Goal: Information Seeking & Learning: Understand process/instructions

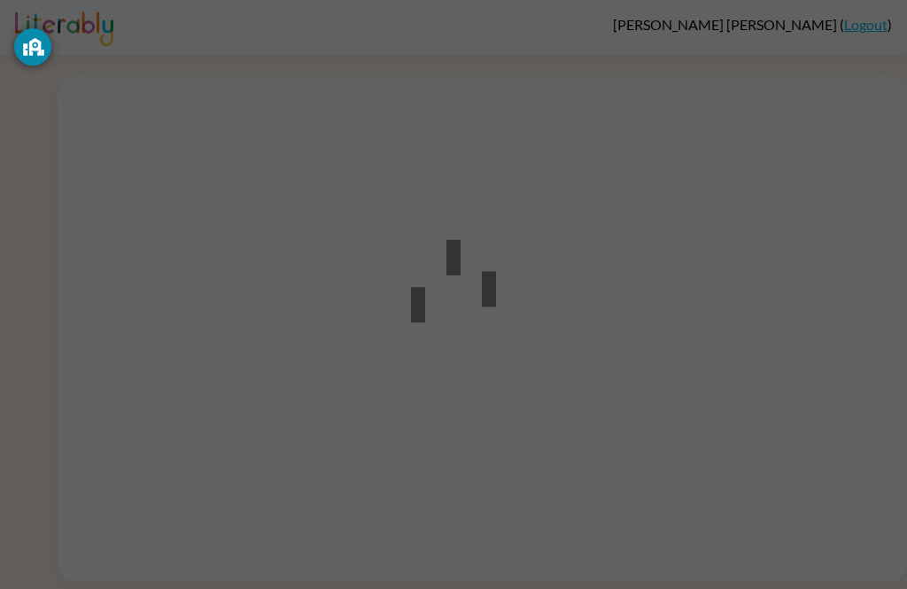
click at [658, 339] on div at bounding box center [453, 294] width 907 height 589
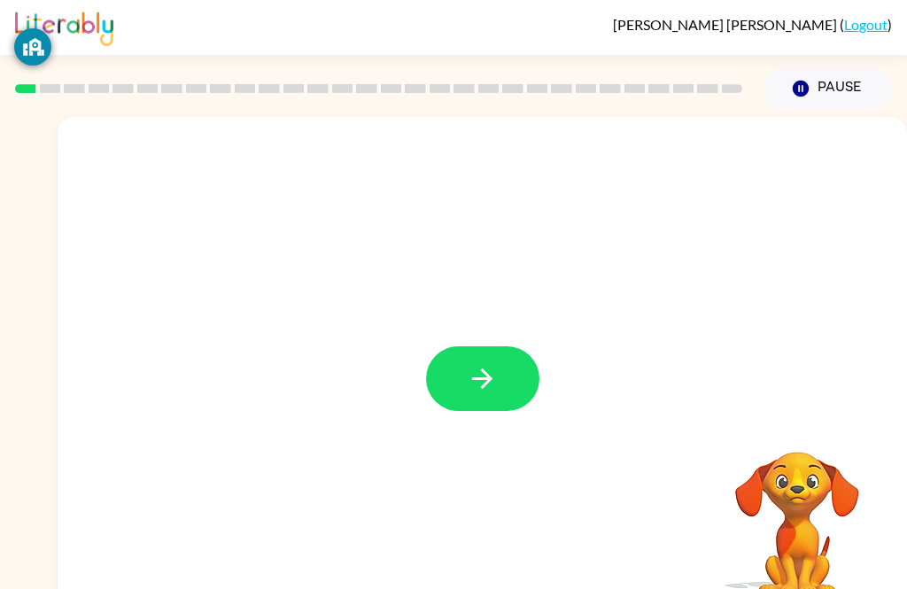
click at [501, 375] on button "button" at bounding box center [482, 378] width 113 height 65
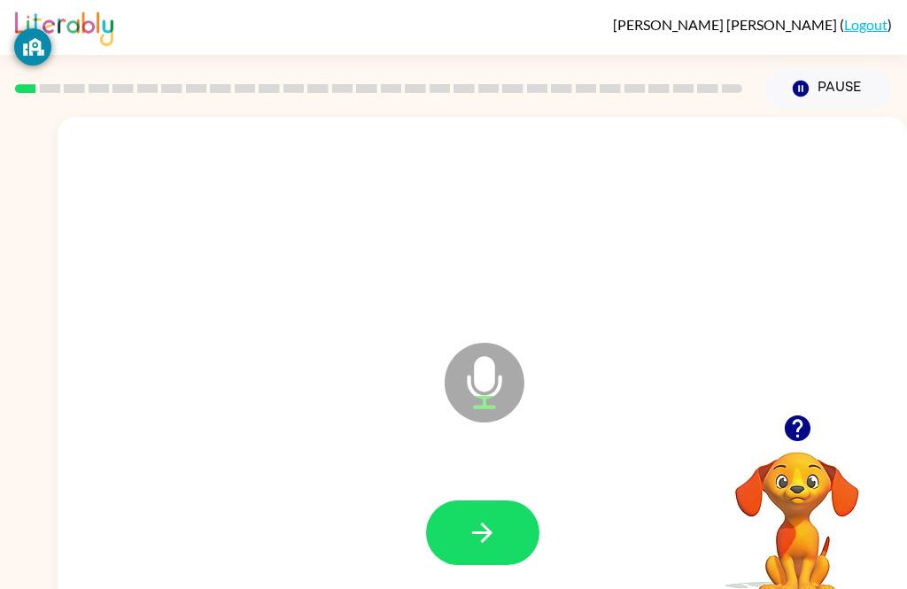
click at [478, 488] on div at bounding box center [482, 533] width 814 height 145
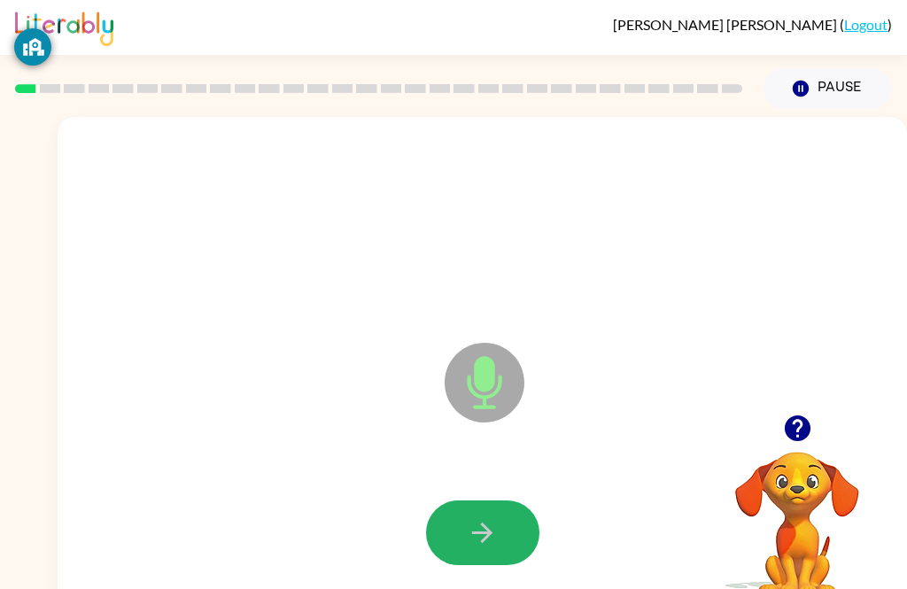
click at [512, 518] on button "button" at bounding box center [482, 533] width 113 height 65
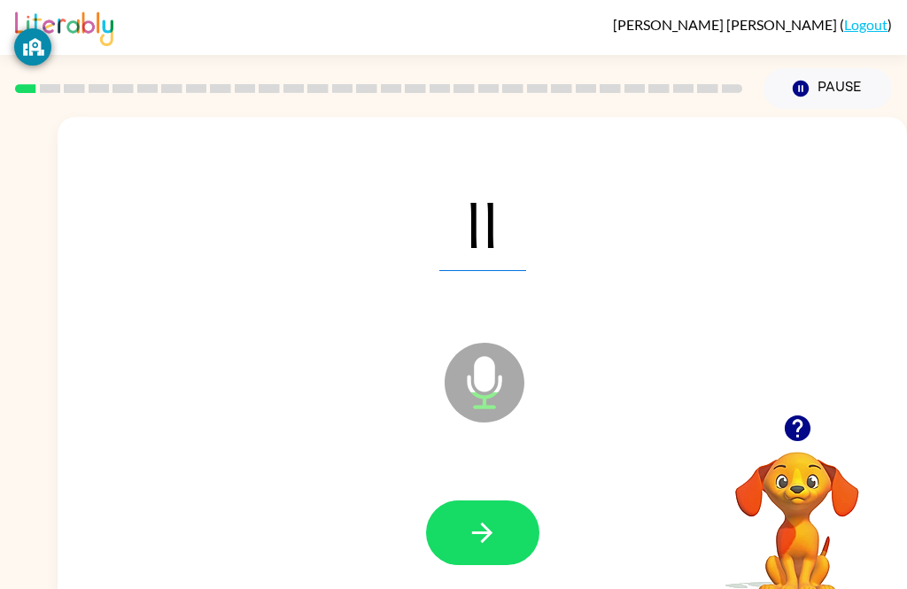
click at [504, 539] on button "button" at bounding box center [482, 533] width 113 height 65
click at [511, 542] on button "button" at bounding box center [482, 533] width 113 height 65
click at [499, 527] on button "button" at bounding box center [482, 533] width 113 height 65
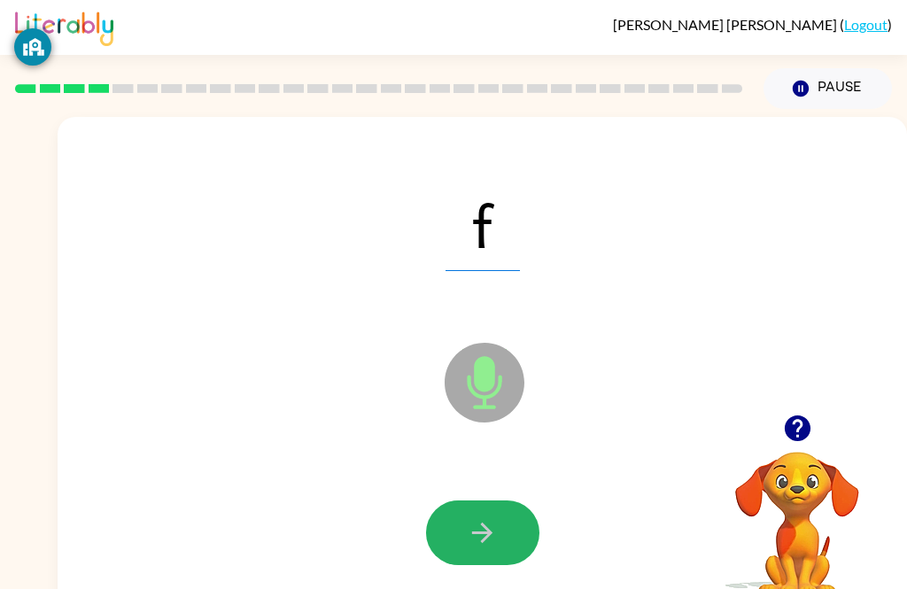
click at [514, 516] on button "button" at bounding box center [482, 533] width 113 height 65
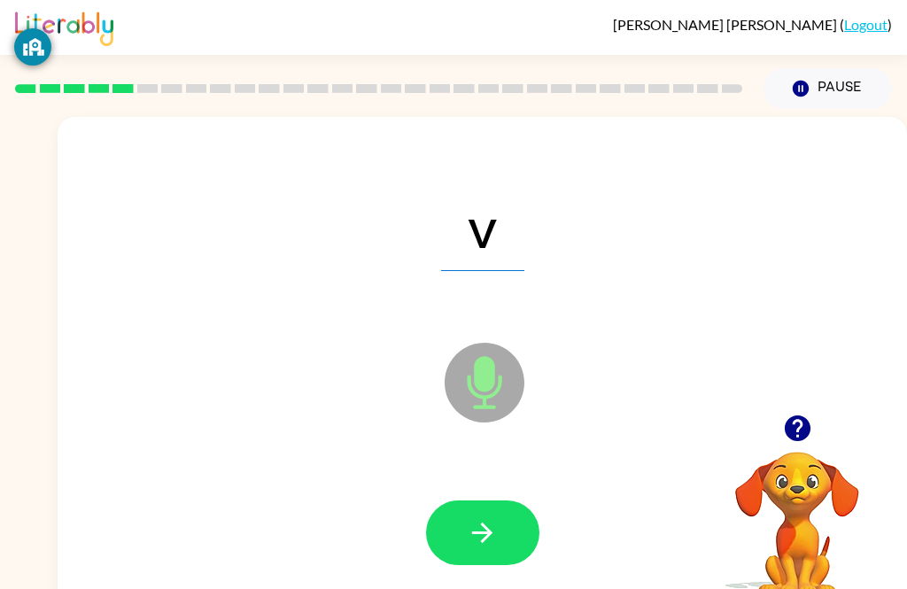
click at [500, 524] on button "button" at bounding box center [482, 533] width 113 height 65
click at [501, 520] on button "button" at bounding box center [482, 533] width 113 height 65
click at [492, 546] on icon "button" at bounding box center [482, 532] width 31 height 31
click at [501, 532] on button "button" at bounding box center [482, 533] width 113 height 65
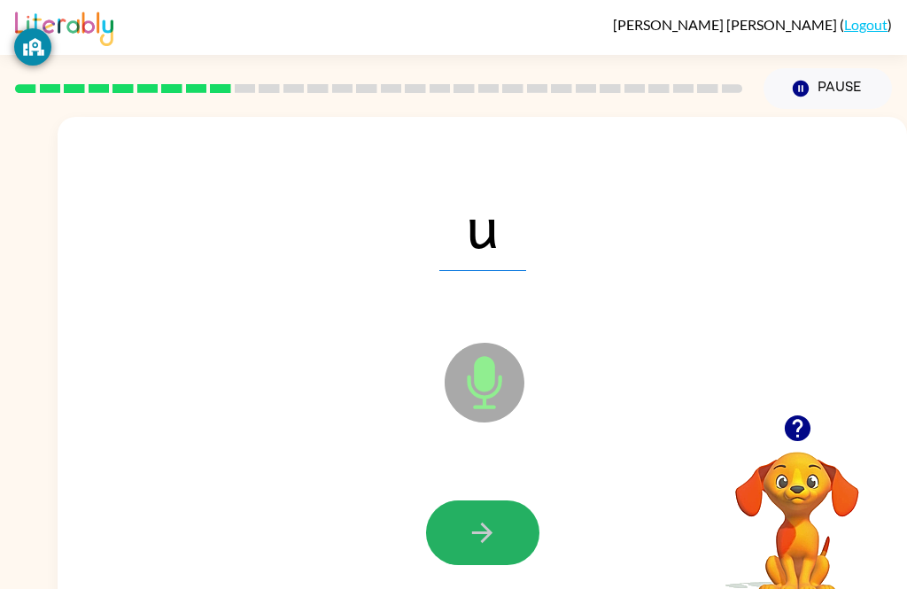
click at [505, 517] on button "button" at bounding box center [482, 533] width 113 height 65
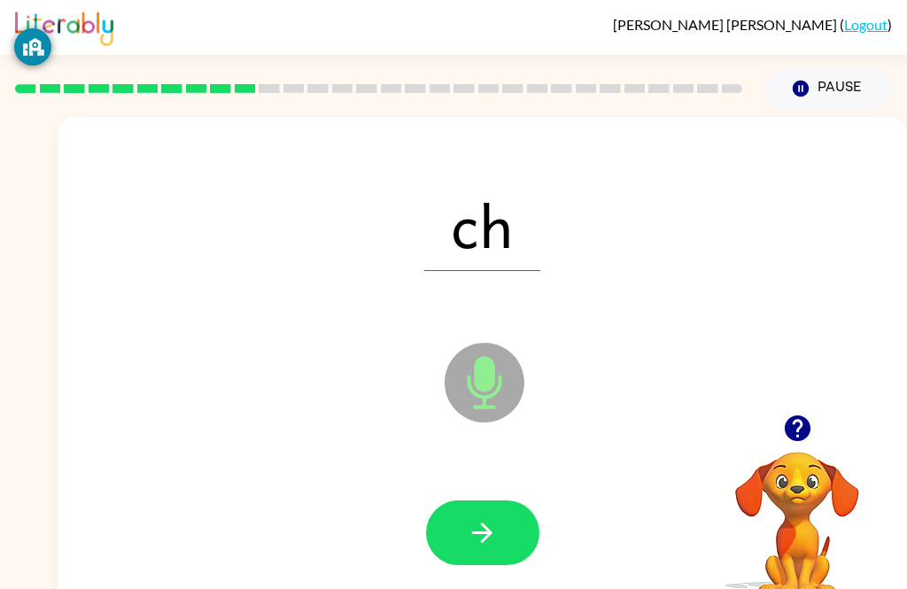
click at [493, 540] on icon "button" at bounding box center [482, 532] width 31 height 31
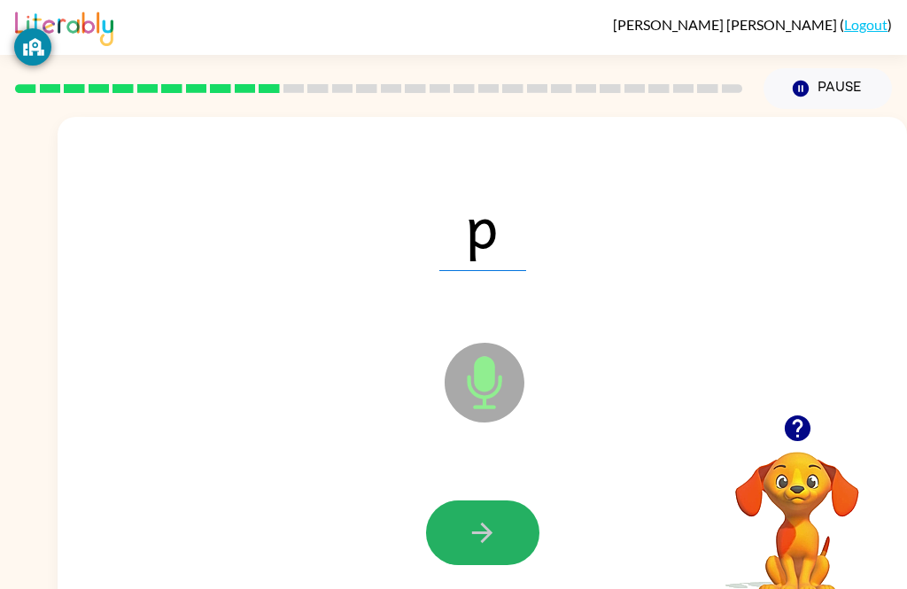
click at [505, 542] on button "button" at bounding box center [482, 533] width 113 height 65
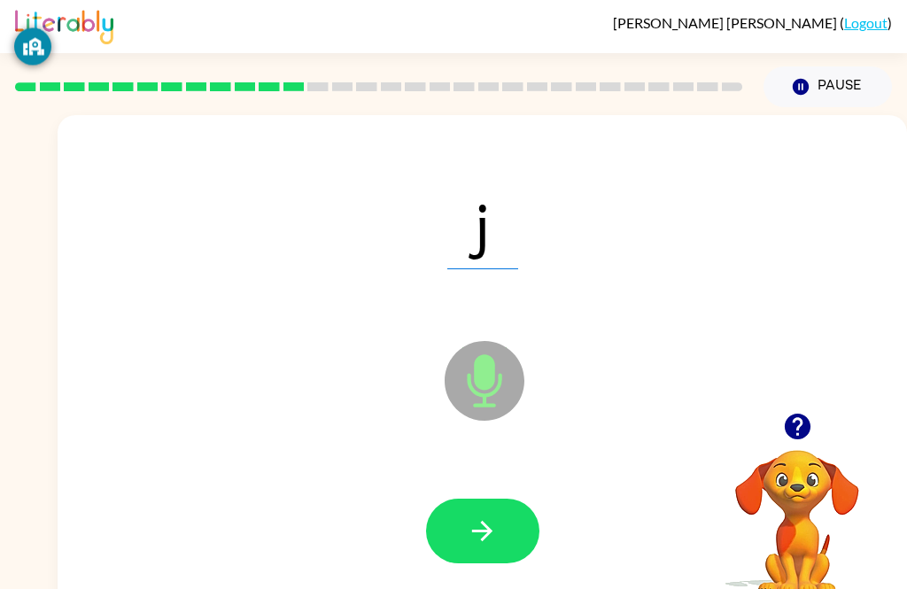
scroll to position [2, 0]
click at [493, 524] on icon "button" at bounding box center [482, 531] width 31 height 31
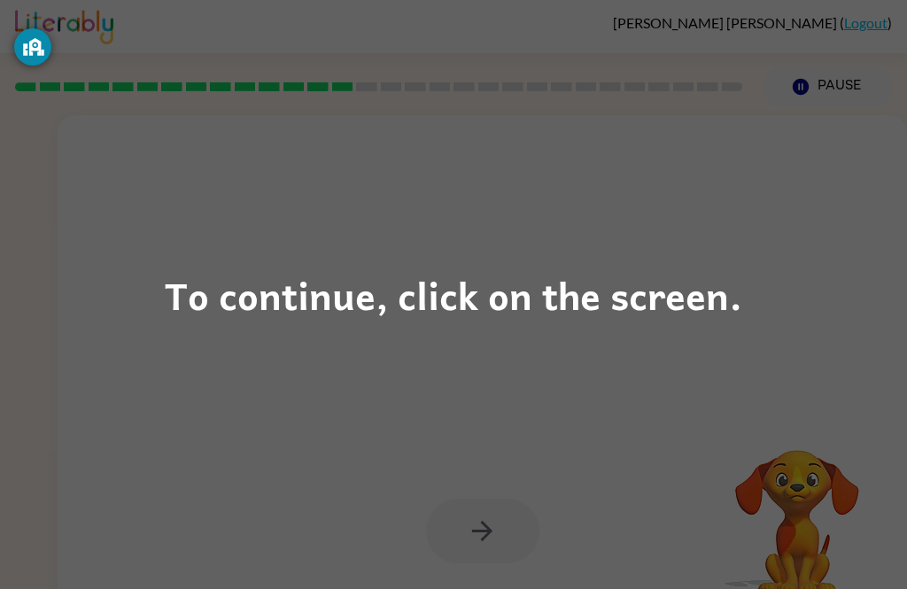
scroll to position [0, 0]
click at [633, 298] on div "To continue, click on the screen." at bounding box center [454, 295] width 578 height 60
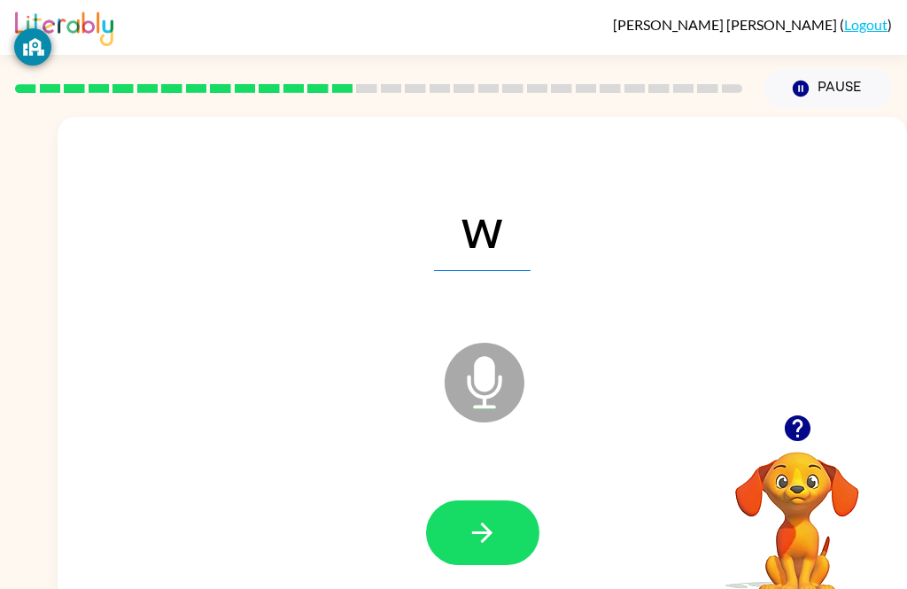
click at [496, 541] on icon "button" at bounding box center [482, 532] width 31 height 31
click at [511, 550] on button "button" at bounding box center [482, 533] width 113 height 65
click at [504, 523] on button "button" at bounding box center [482, 533] width 113 height 65
click at [499, 545] on button "button" at bounding box center [482, 533] width 113 height 65
click at [505, 555] on button "button" at bounding box center [482, 533] width 113 height 65
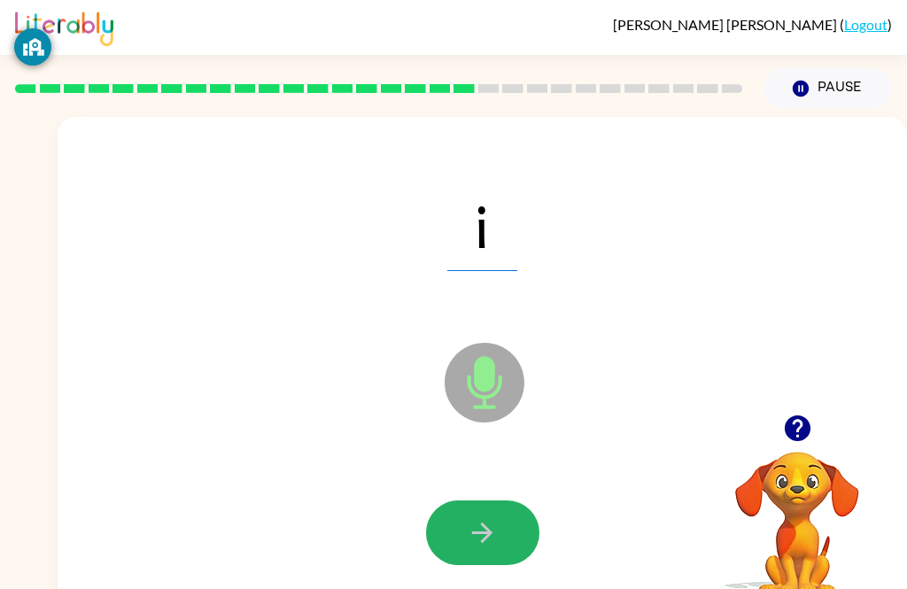
click at [499, 536] on button "button" at bounding box center [482, 533] width 113 height 65
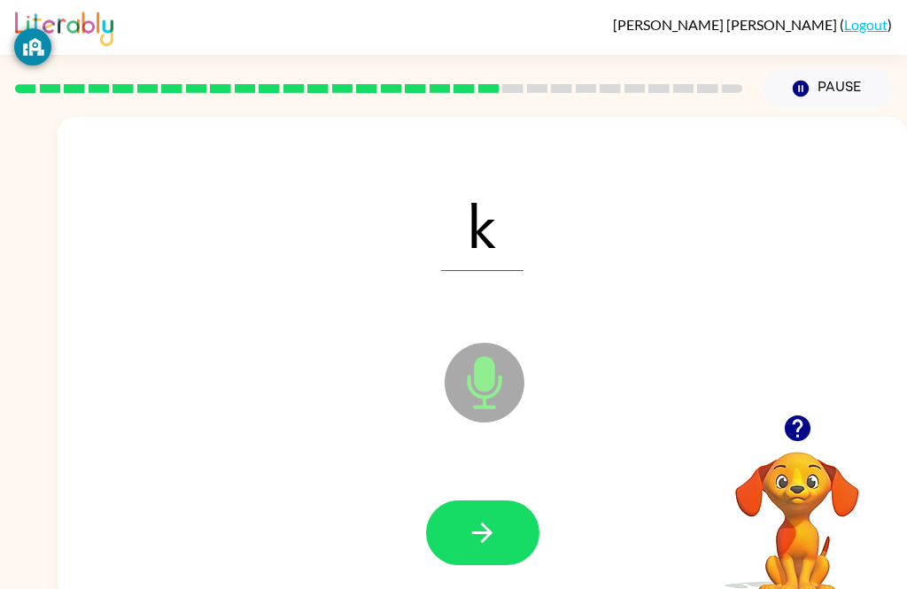
click at [514, 550] on button "button" at bounding box center [482, 533] width 113 height 65
click at [484, 534] on icon "button" at bounding box center [482, 533] width 20 height 20
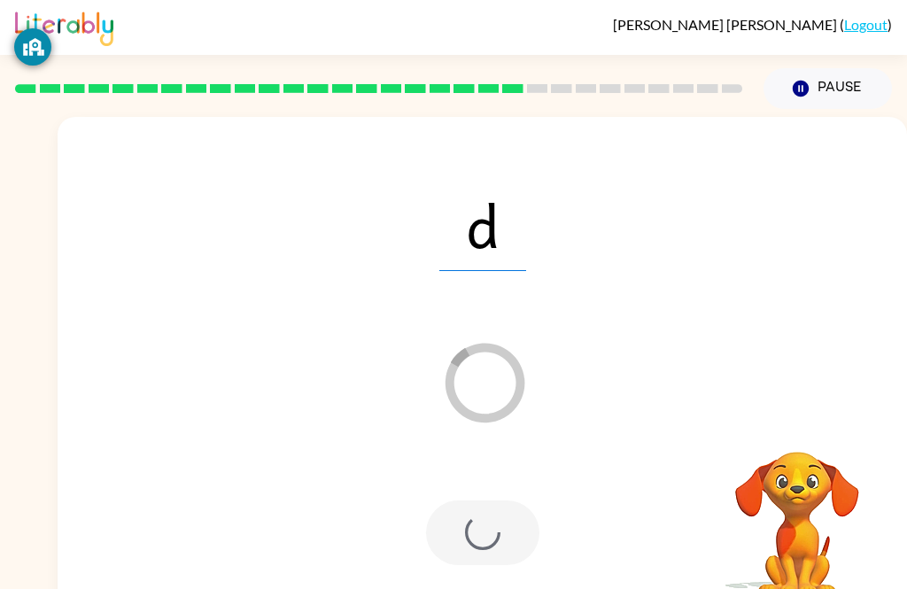
click at [483, 533] on div at bounding box center [482, 533] width 113 height 65
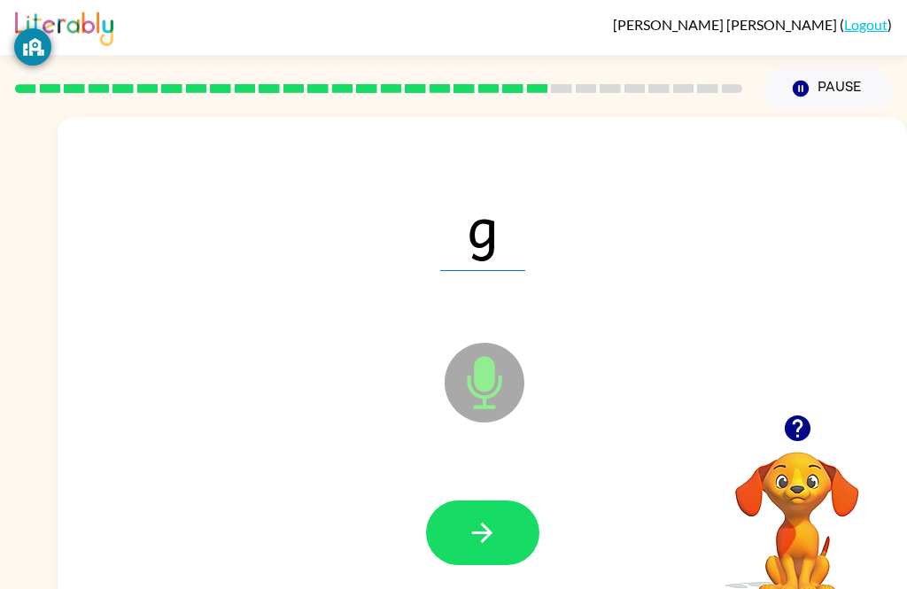
click at [502, 555] on button "button" at bounding box center [482, 533] width 113 height 65
click at [509, 535] on button "button" at bounding box center [482, 533] width 113 height 65
click at [516, 531] on button "button" at bounding box center [482, 533] width 113 height 65
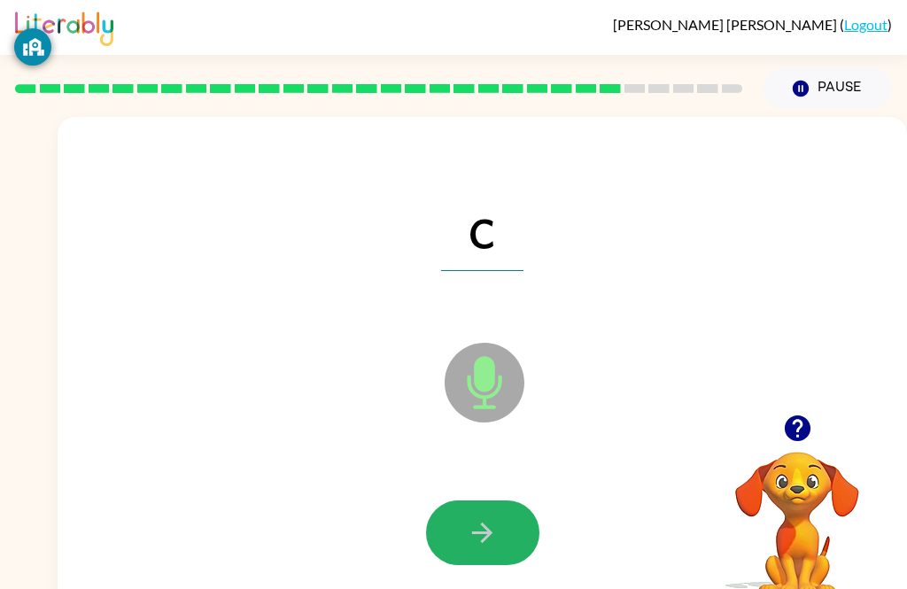
click at [509, 546] on button "button" at bounding box center [482, 533] width 113 height 65
click at [505, 529] on button "button" at bounding box center [482, 533] width 113 height 65
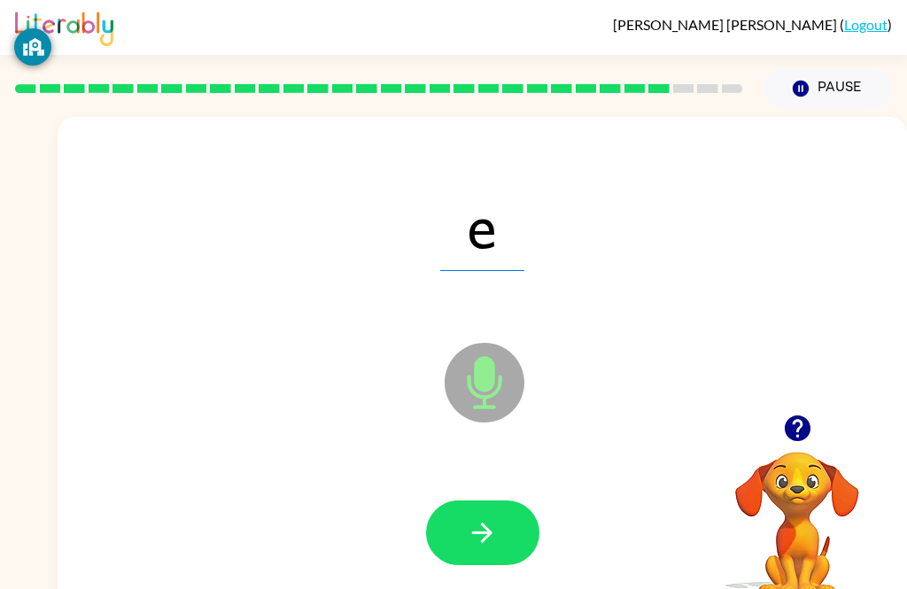
click at [516, 538] on button "button" at bounding box center [482, 533] width 113 height 65
click at [508, 565] on button "button" at bounding box center [482, 533] width 113 height 65
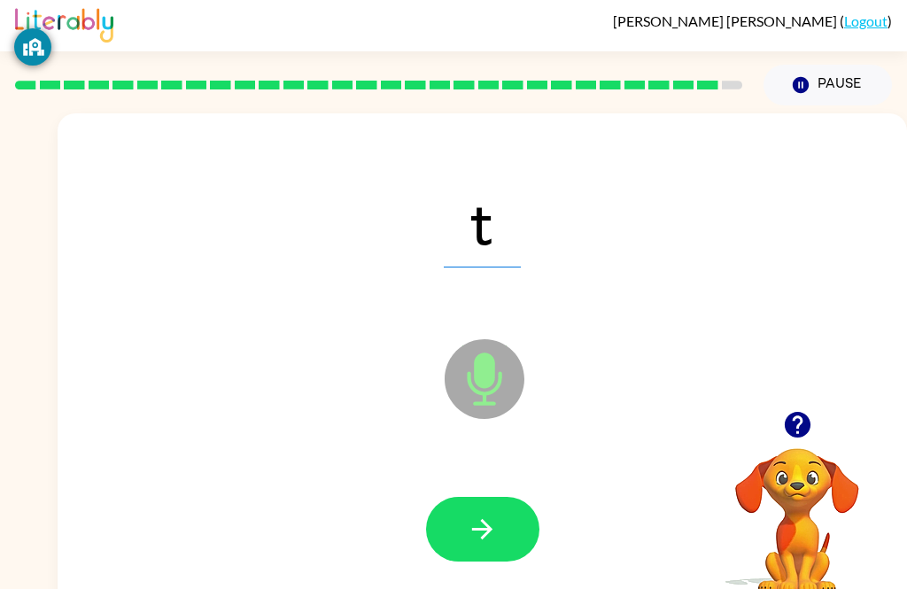
scroll to position [1, 0]
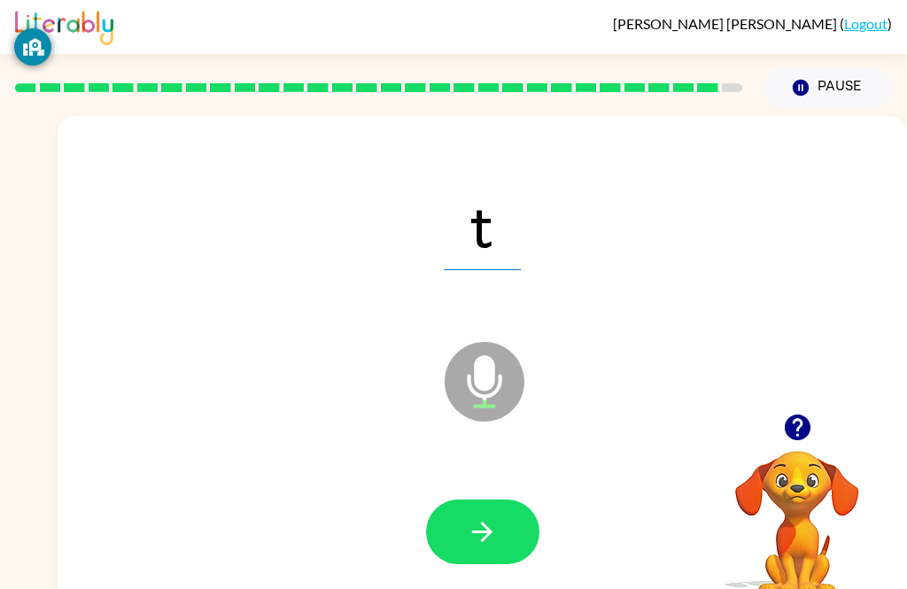
click at [503, 535] on button "button" at bounding box center [482, 532] width 113 height 65
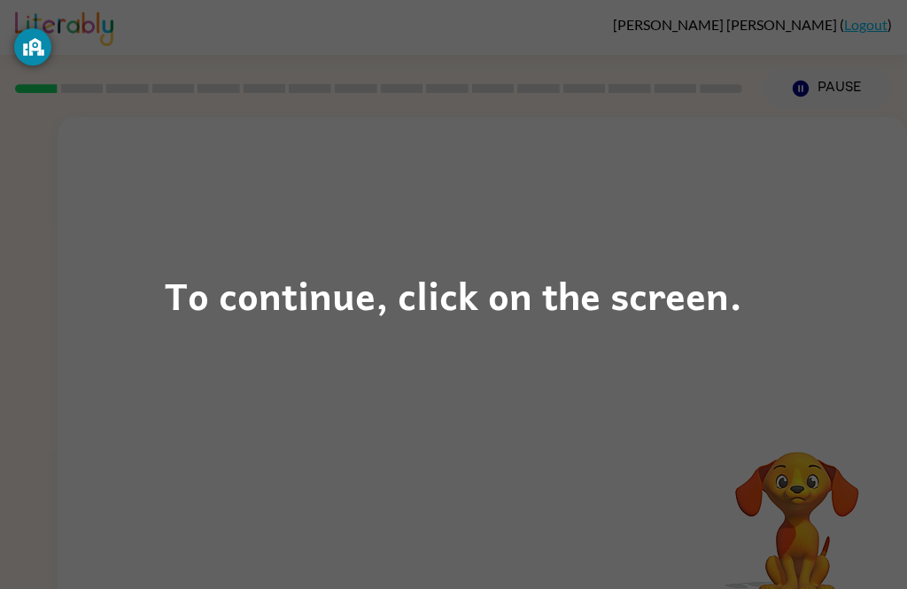
click at [452, 347] on div "To continue, click on the screen." at bounding box center [453, 294] width 907 height 589
click at [684, 298] on div "To continue, click on the screen." at bounding box center [454, 295] width 578 height 60
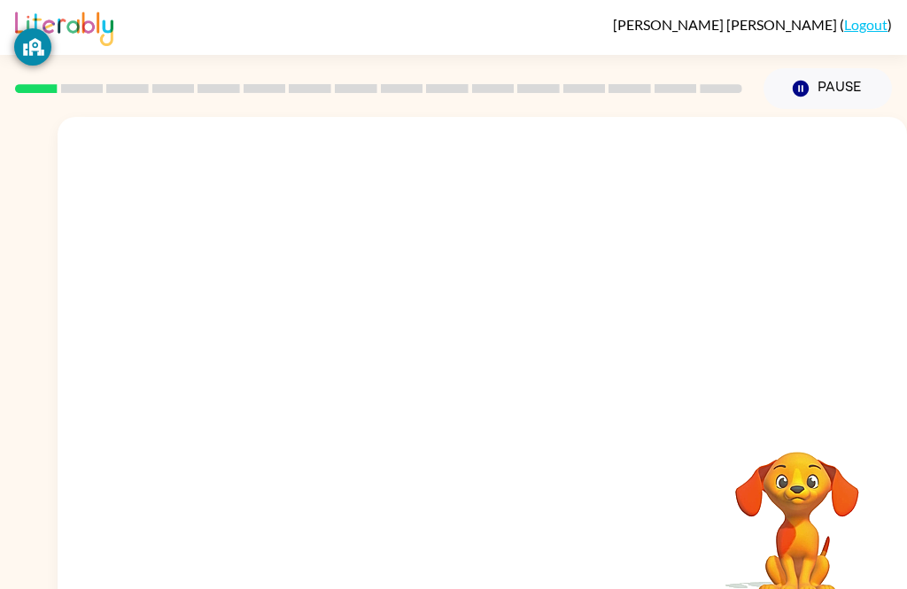
click at [683, 297] on div "Your browser must support playing .mp4 files to use Literably. Please try using…" at bounding box center [483, 370] width 850 height 506
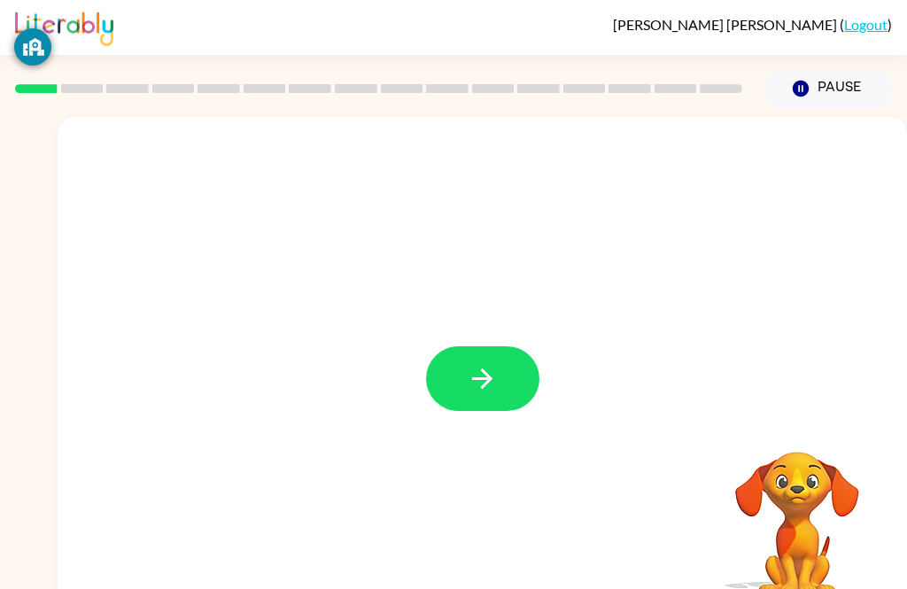
click at [501, 383] on button "button" at bounding box center [482, 378] width 113 height 65
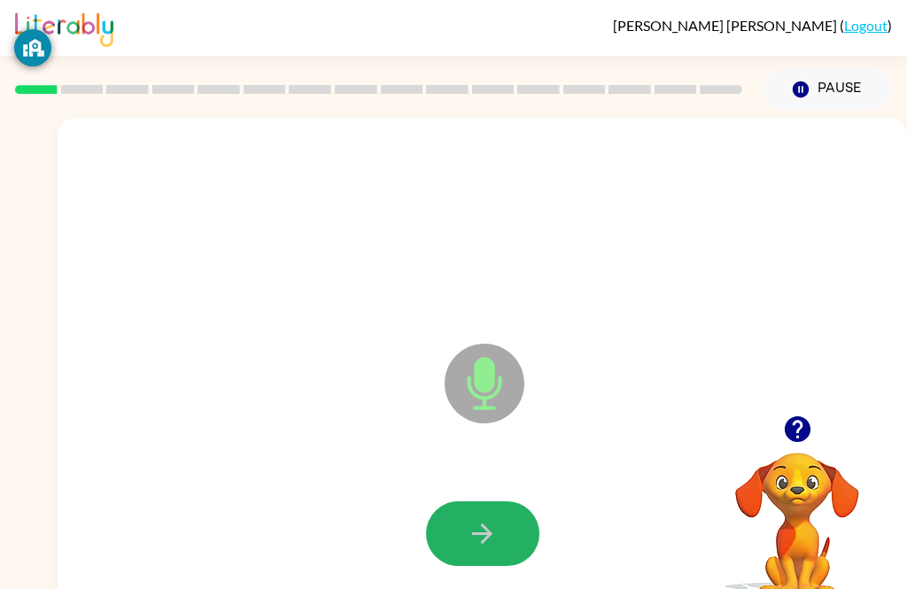
click at [501, 537] on button "button" at bounding box center [482, 533] width 113 height 65
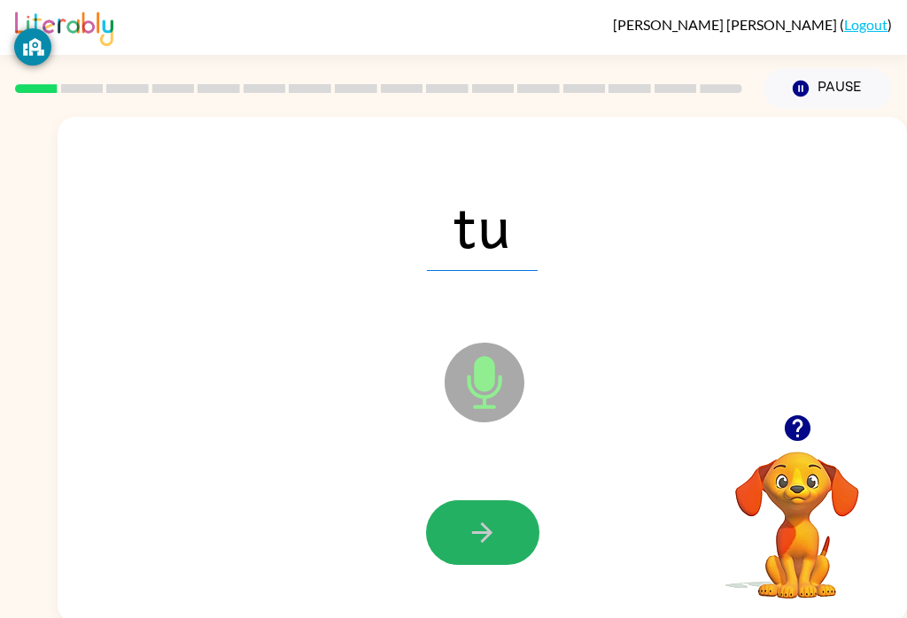
click at [488, 545] on icon "button" at bounding box center [482, 532] width 31 height 31
click at [502, 534] on button "button" at bounding box center [482, 533] width 113 height 65
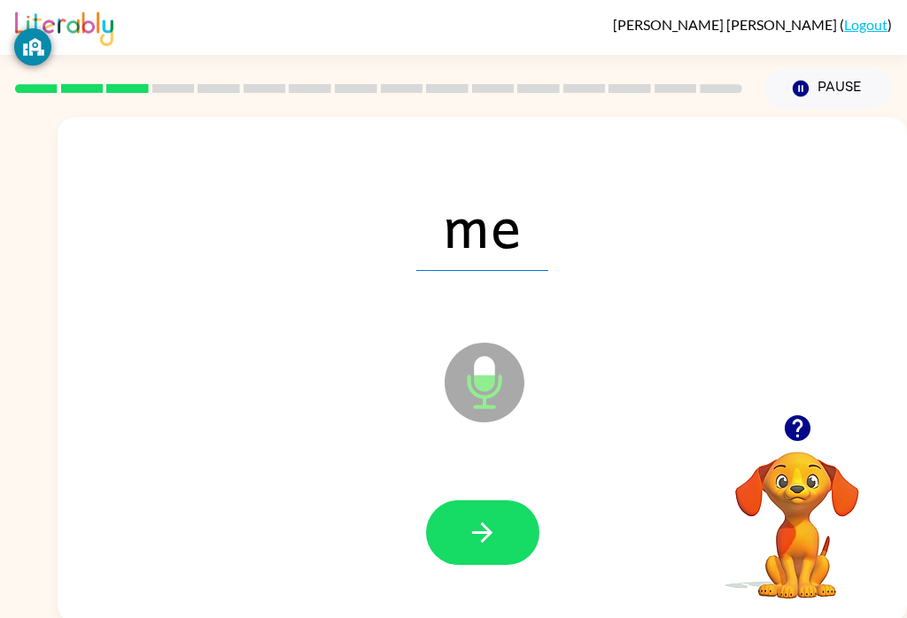
click at [502, 554] on button "button" at bounding box center [482, 533] width 113 height 65
click at [505, 550] on button "button" at bounding box center [482, 533] width 113 height 65
click at [503, 516] on button "button" at bounding box center [482, 533] width 113 height 65
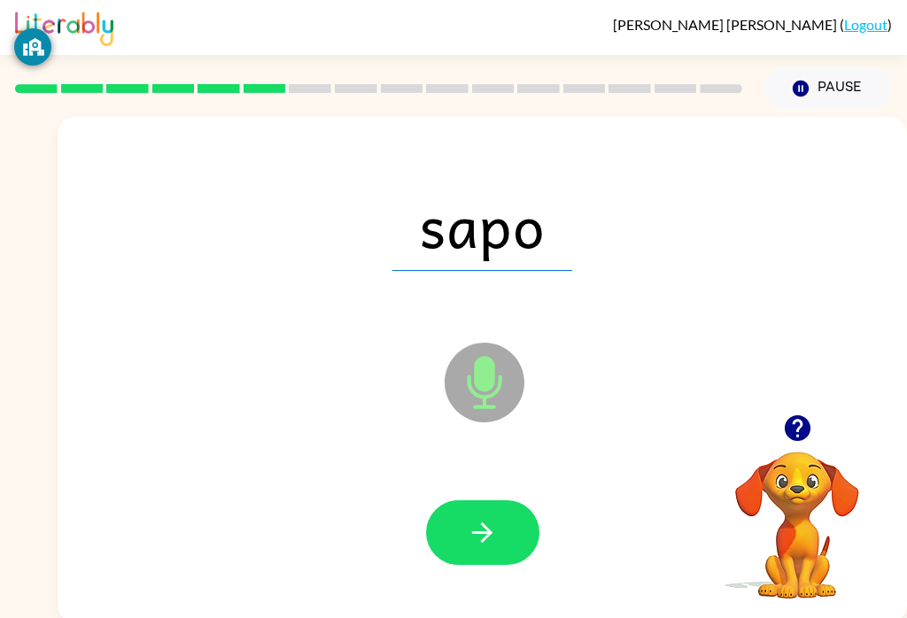
click at [517, 520] on button "button" at bounding box center [482, 533] width 113 height 65
click at [481, 553] on button "button" at bounding box center [482, 533] width 113 height 65
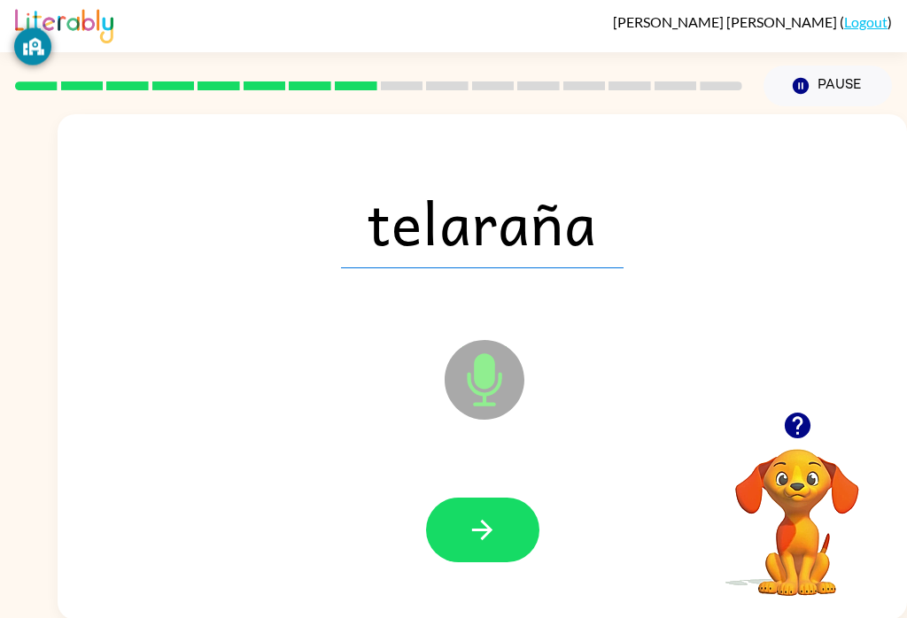
scroll to position [6, 0]
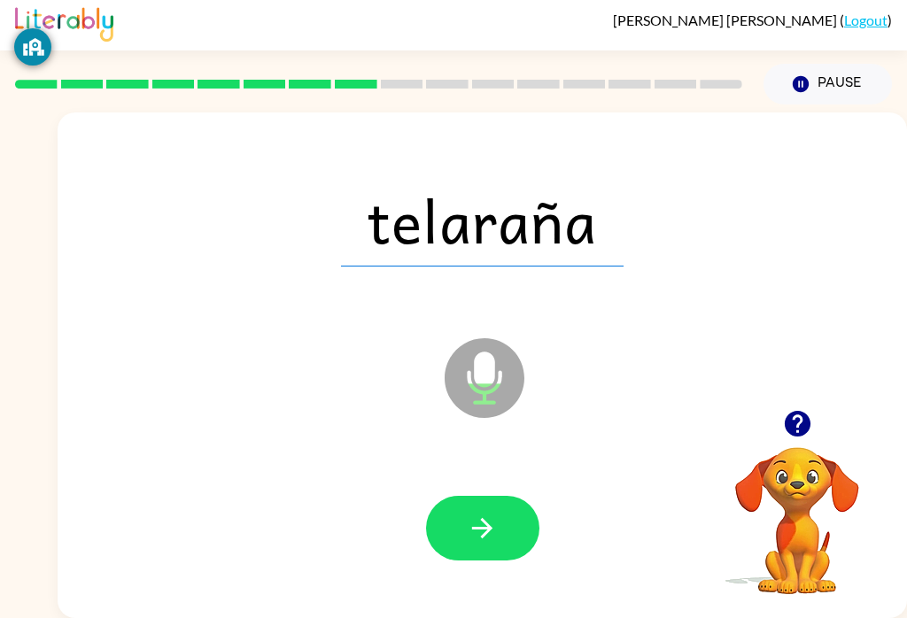
click at [496, 557] on button "button" at bounding box center [482, 528] width 113 height 65
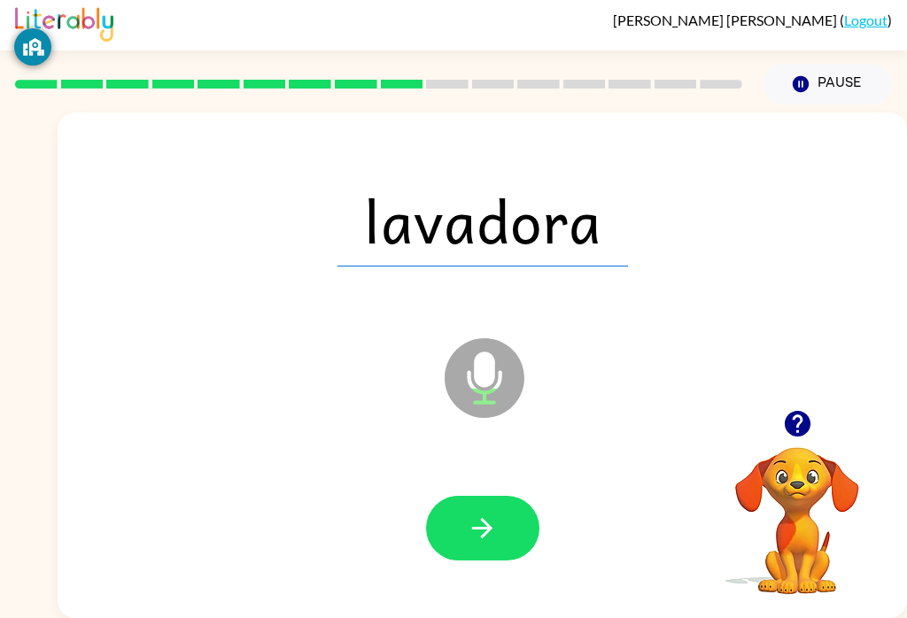
scroll to position [19, 0]
click at [509, 532] on button "button" at bounding box center [482, 528] width 113 height 65
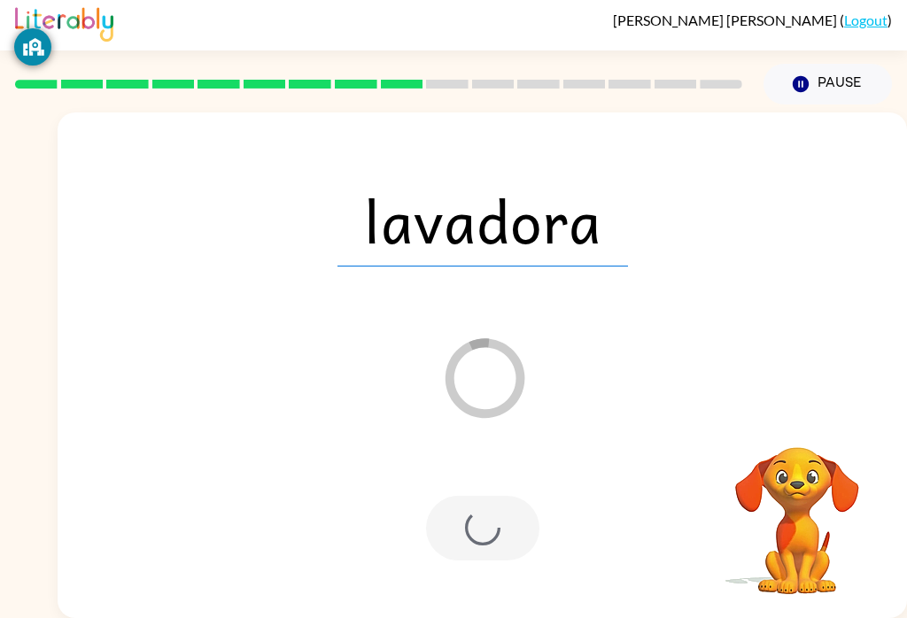
click at [516, 557] on div at bounding box center [482, 528] width 814 height 145
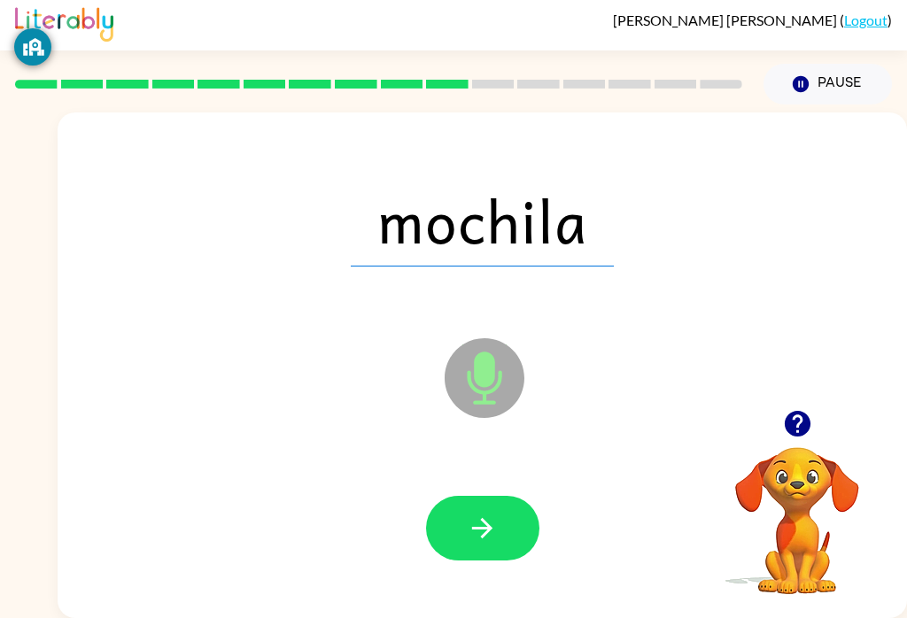
click at [490, 523] on icon "button" at bounding box center [482, 528] width 31 height 31
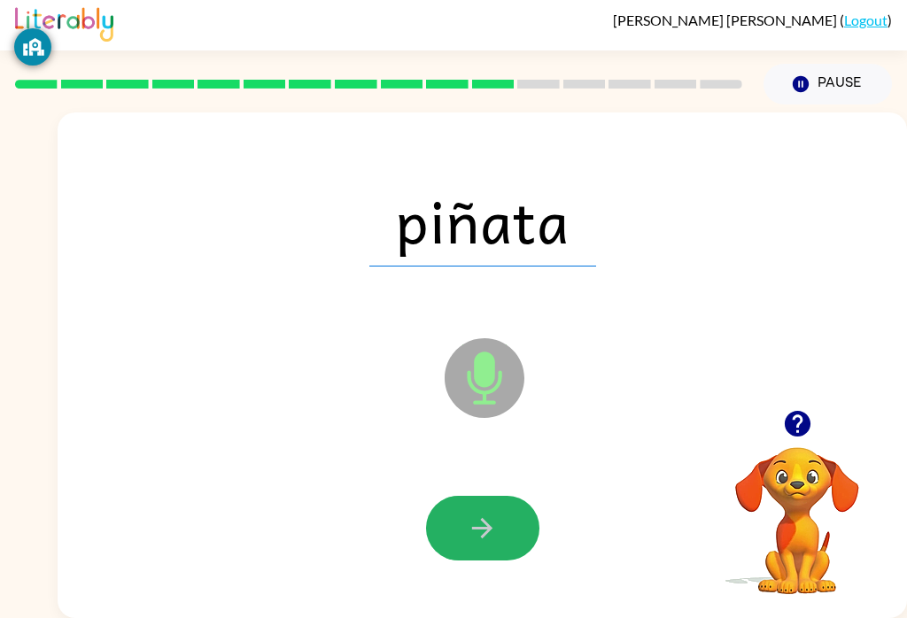
scroll to position [1, 0]
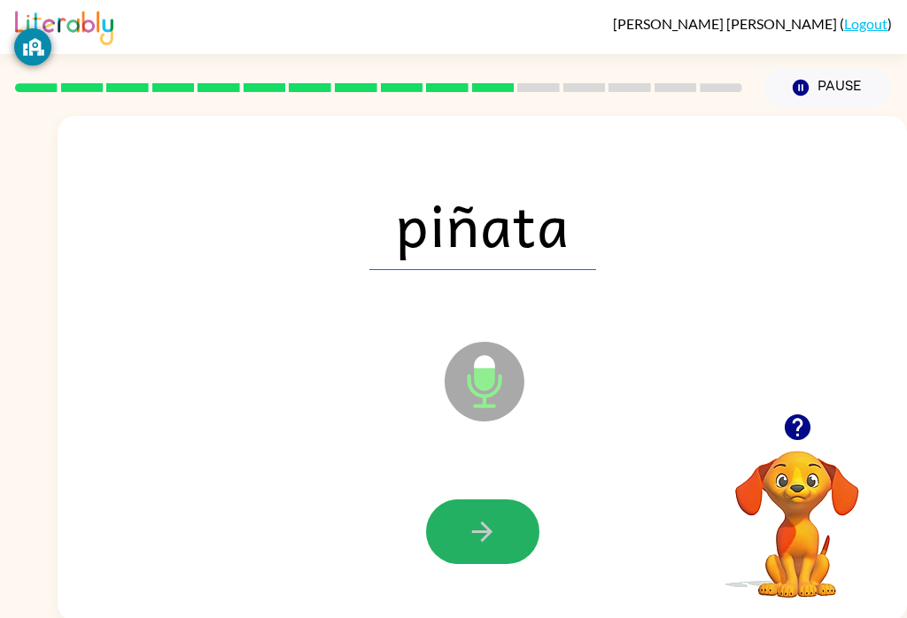
click at [512, 536] on button "button" at bounding box center [482, 532] width 113 height 65
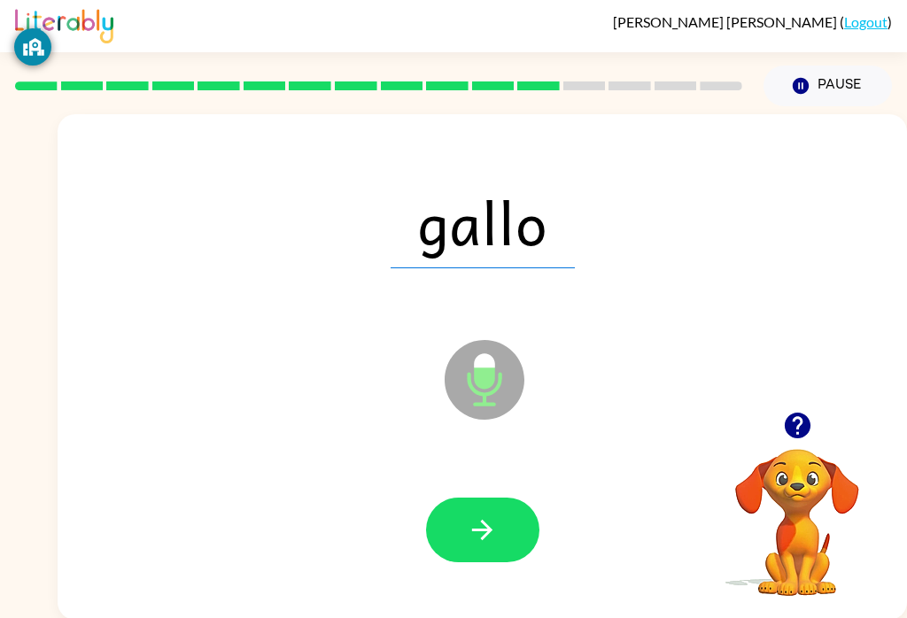
scroll to position [0, 0]
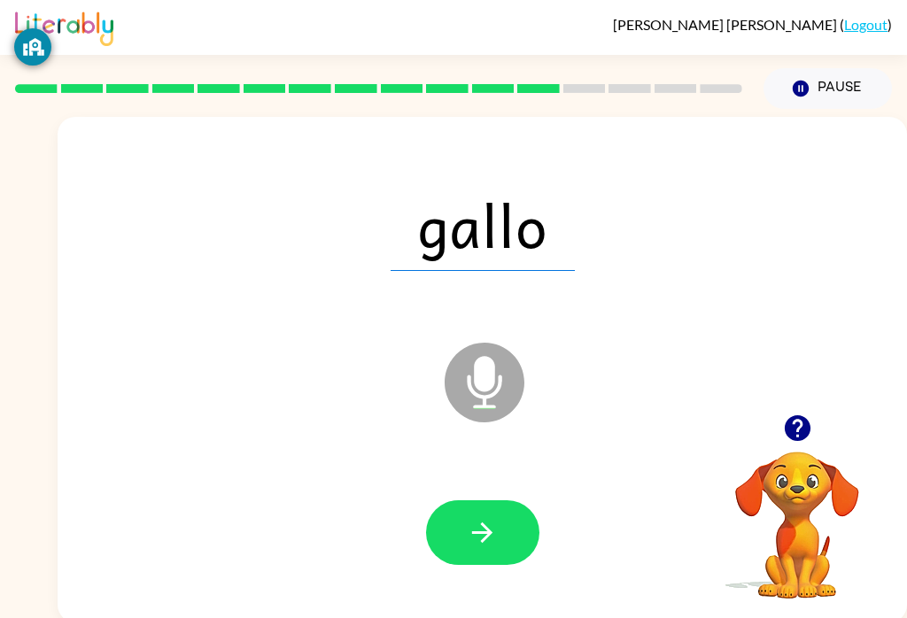
click at [477, 532] on icon "button" at bounding box center [482, 532] width 31 height 31
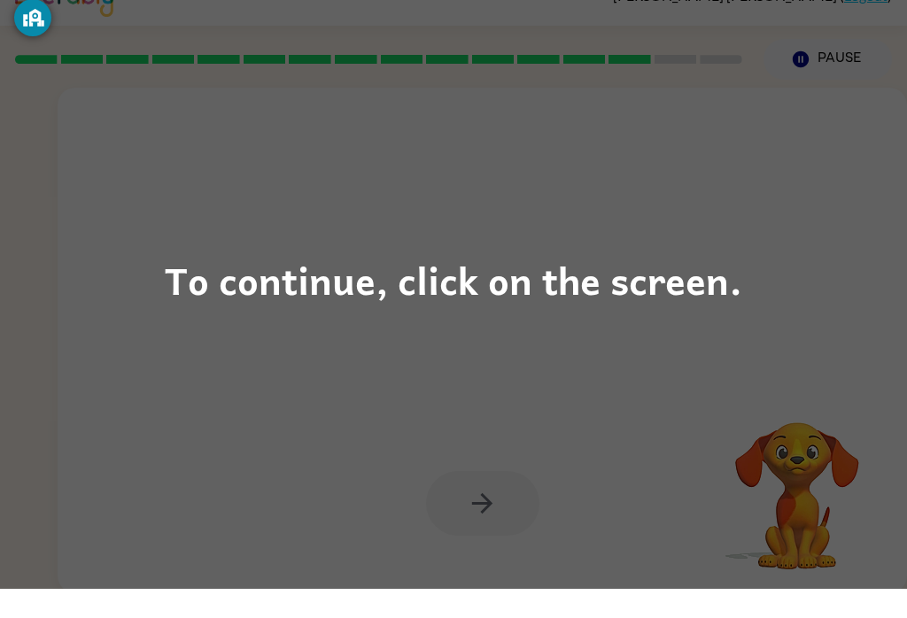
scroll to position [27, 0]
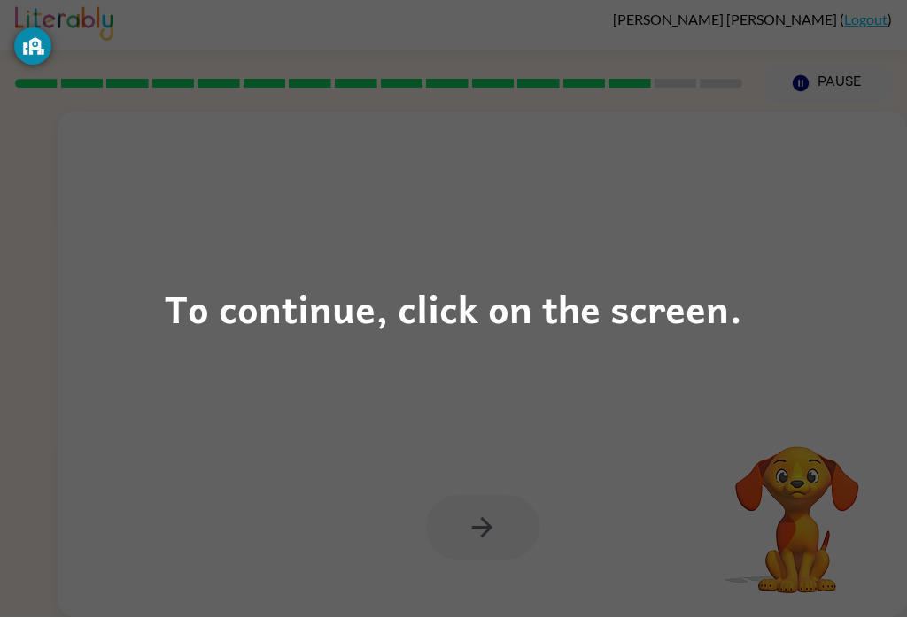
click at [780, 305] on div "To continue, click on the screen." at bounding box center [453, 309] width 907 height 618
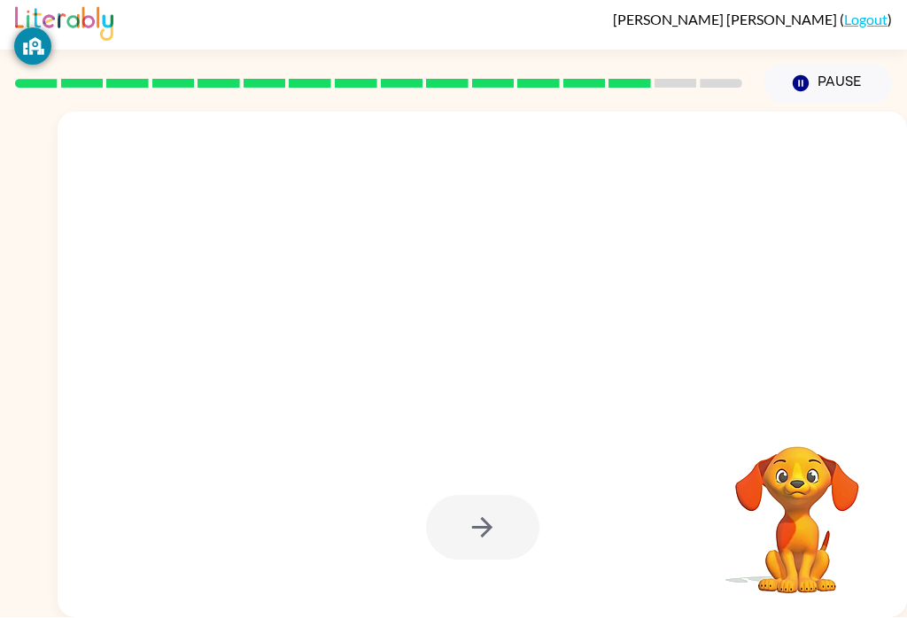
scroll to position [23, 0]
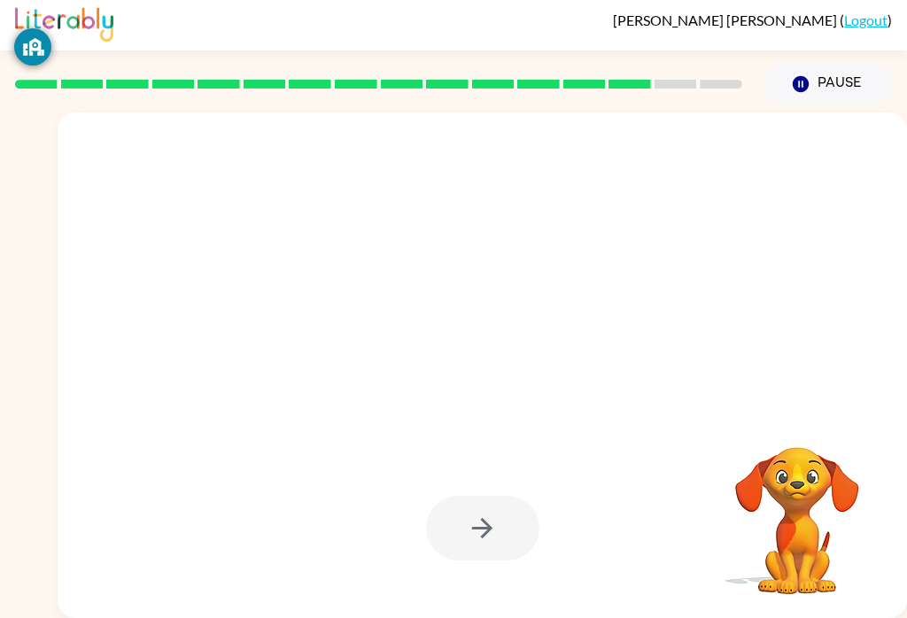
click at [773, 464] on video "Your browser must support playing .mp4 files to use Literably. Please try using…" at bounding box center [797, 508] width 177 height 177
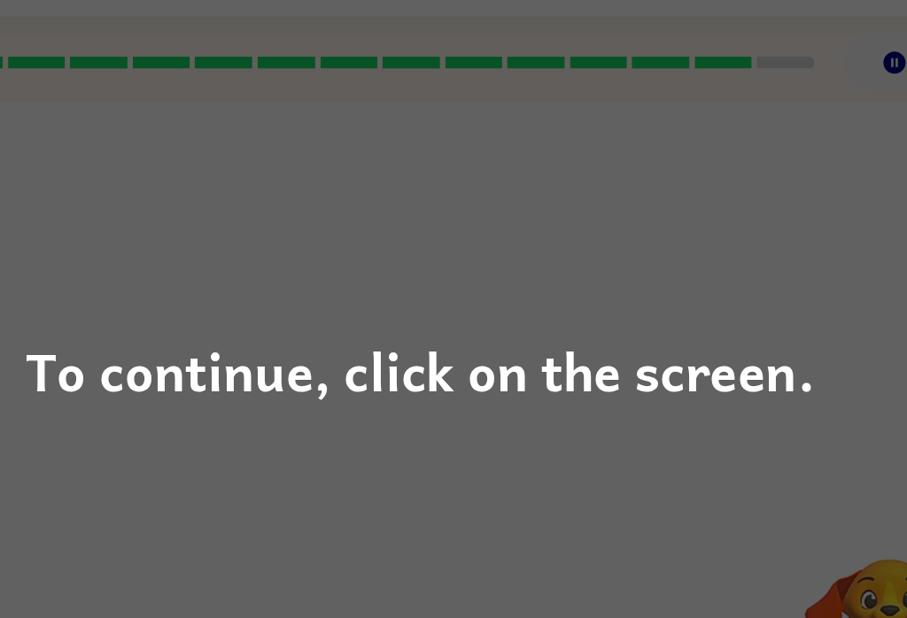
scroll to position [0, 0]
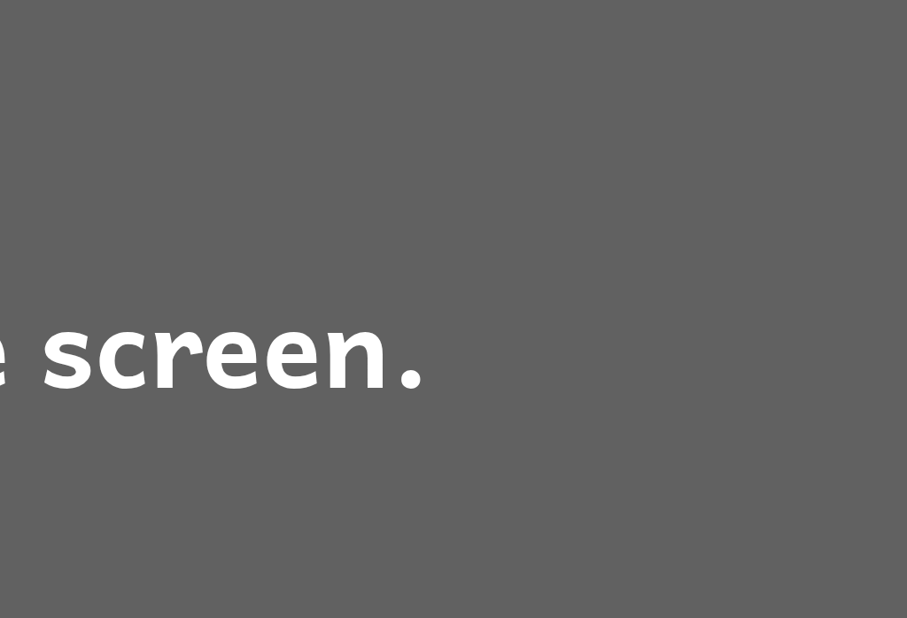
click at [249, 126] on div "To continue, click on the screen." at bounding box center [453, 309] width 907 height 618
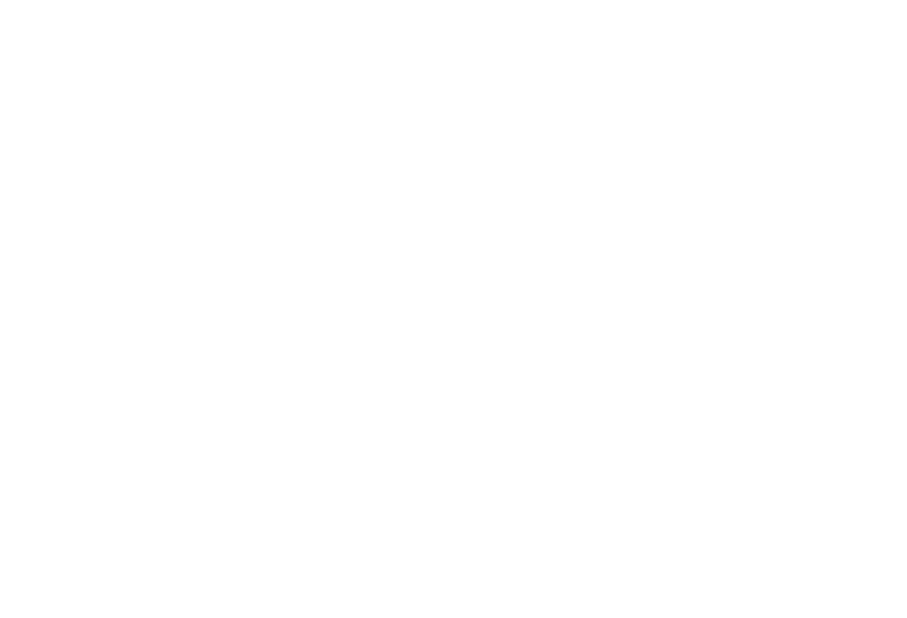
click at [248, 125] on div at bounding box center [483, 370] width 850 height 506
click at [242, 133] on div at bounding box center [483, 370] width 850 height 506
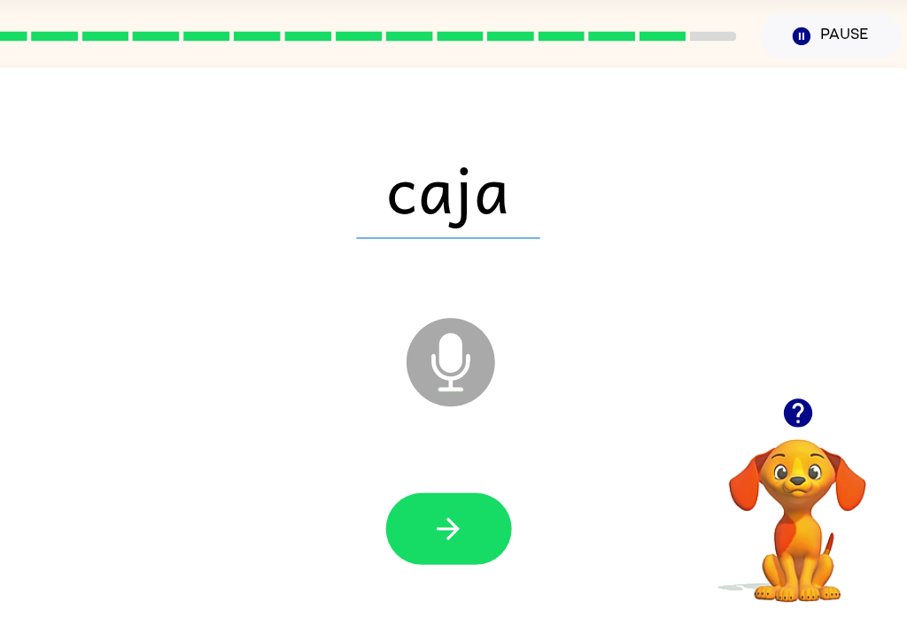
scroll to position [26, 0]
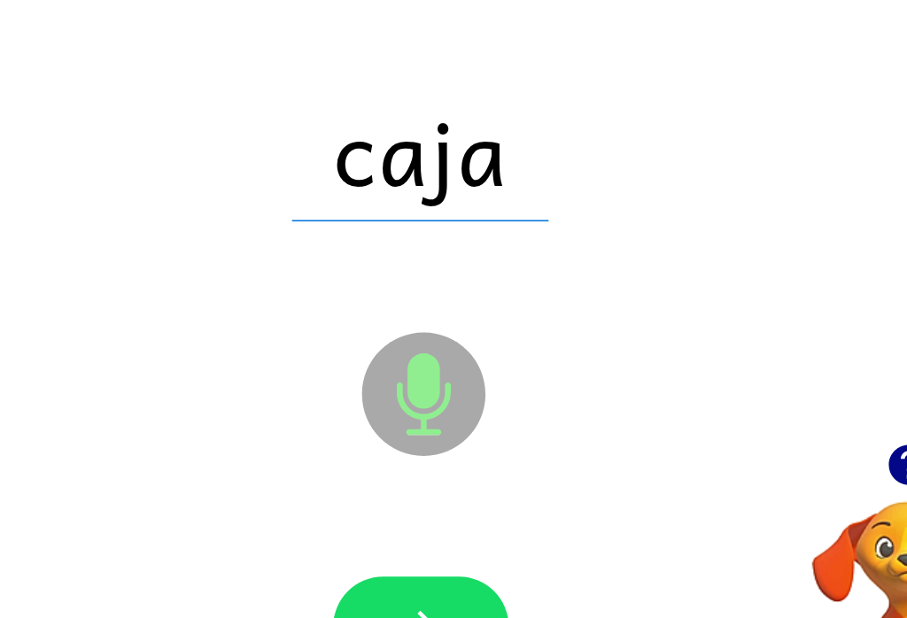
click at [426, 496] on button "button" at bounding box center [482, 528] width 113 height 65
